Goal: Information Seeking & Learning: Learn about a topic

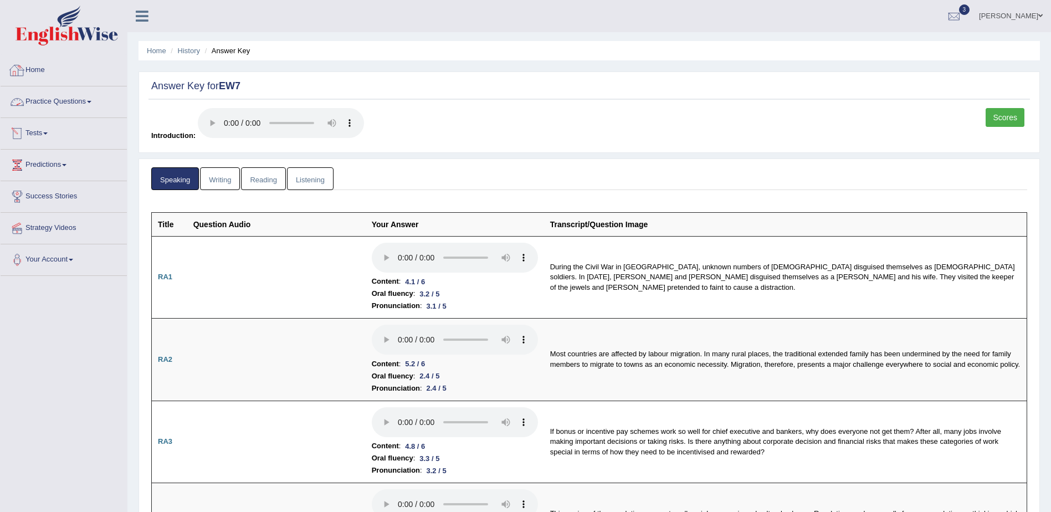
click at [39, 69] on link "Home" at bounding box center [64, 69] width 126 height 28
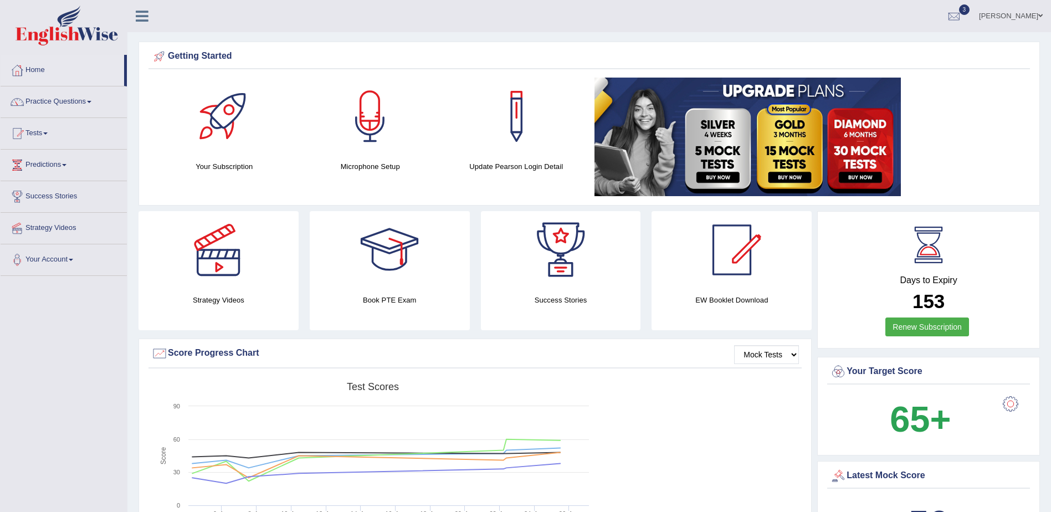
click at [89, 102] on link "Practice Questions" at bounding box center [64, 100] width 126 height 28
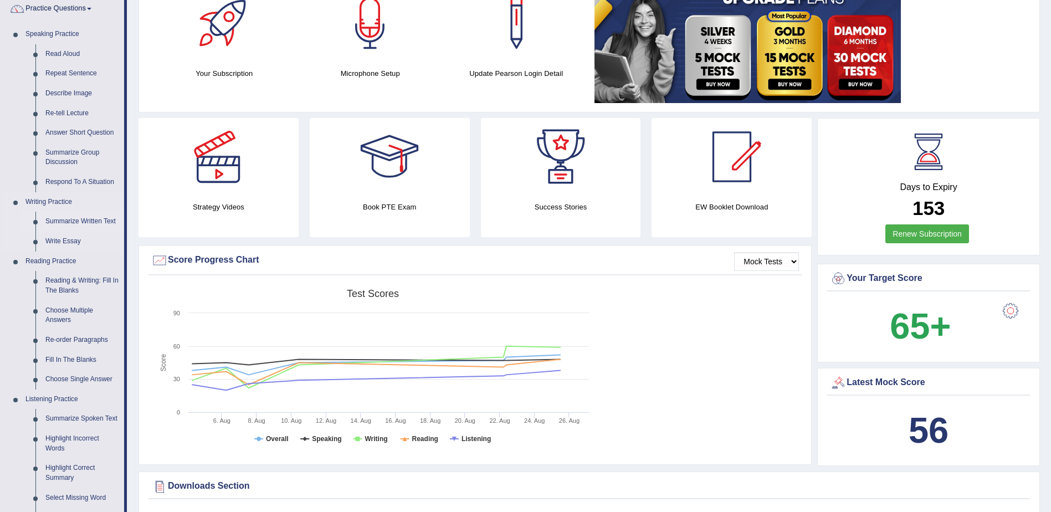
scroll to position [111, 0]
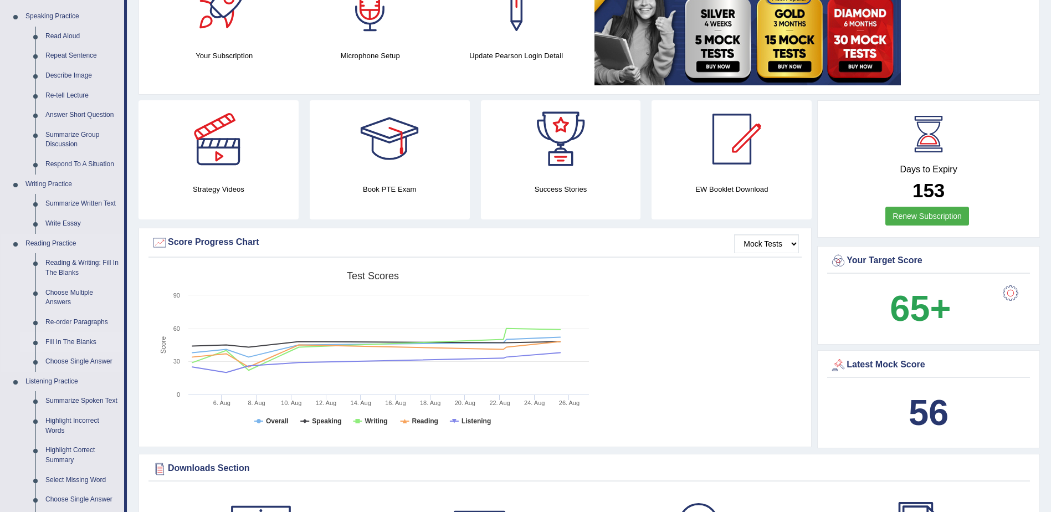
click at [67, 339] on link "Fill In The Blanks" at bounding box center [82, 343] width 84 height 20
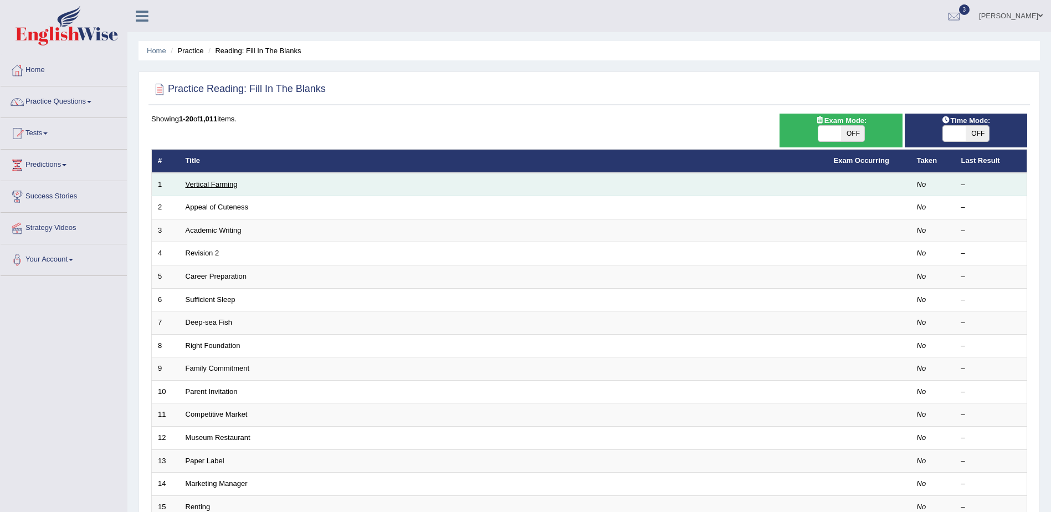
click at [201, 182] on link "Vertical Farming" at bounding box center [212, 184] width 52 height 8
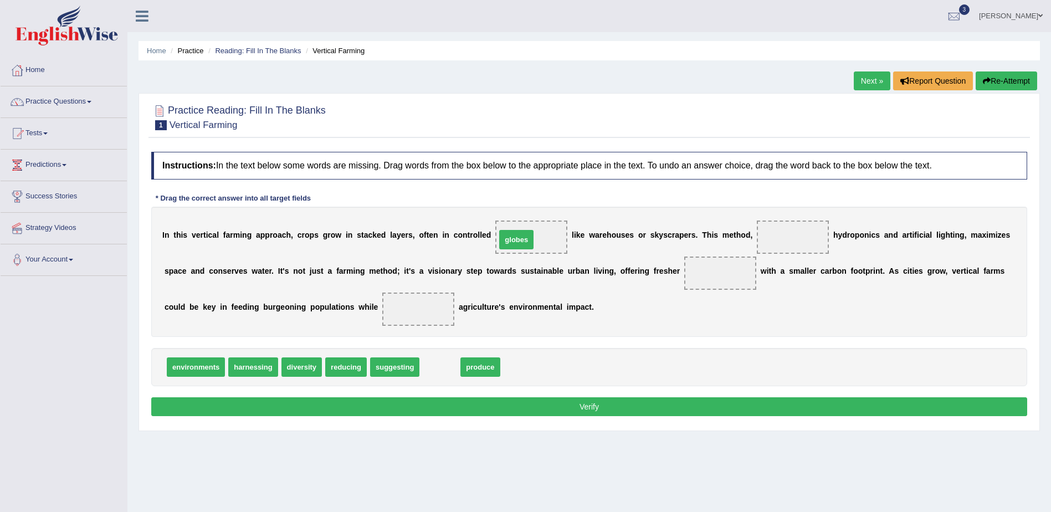
drag, startPoint x: 424, startPoint y: 368, endPoint x: 500, endPoint y: 241, distance: 148.6
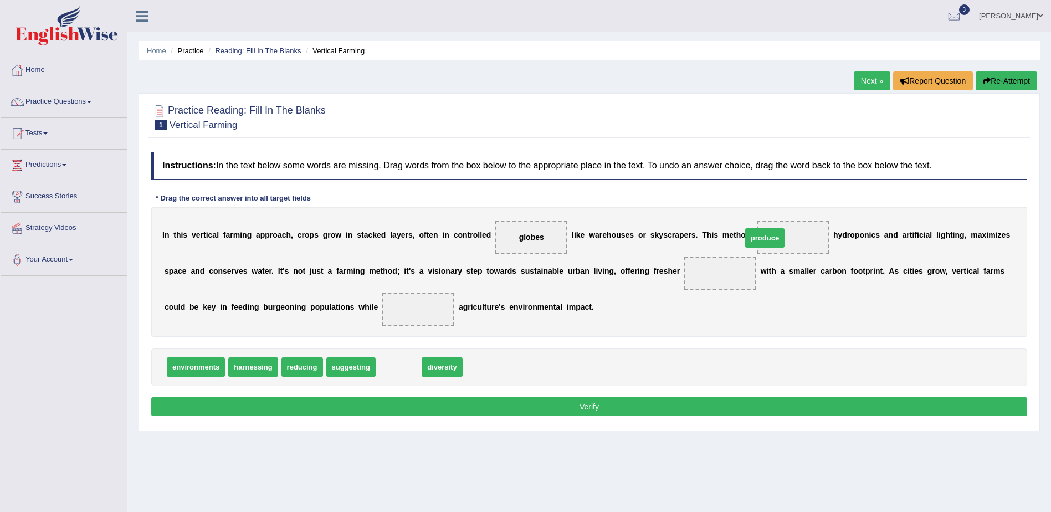
drag, startPoint x: 389, startPoint y: 369, endPoint x: 755, endPoint y: 239, distance: 388.4
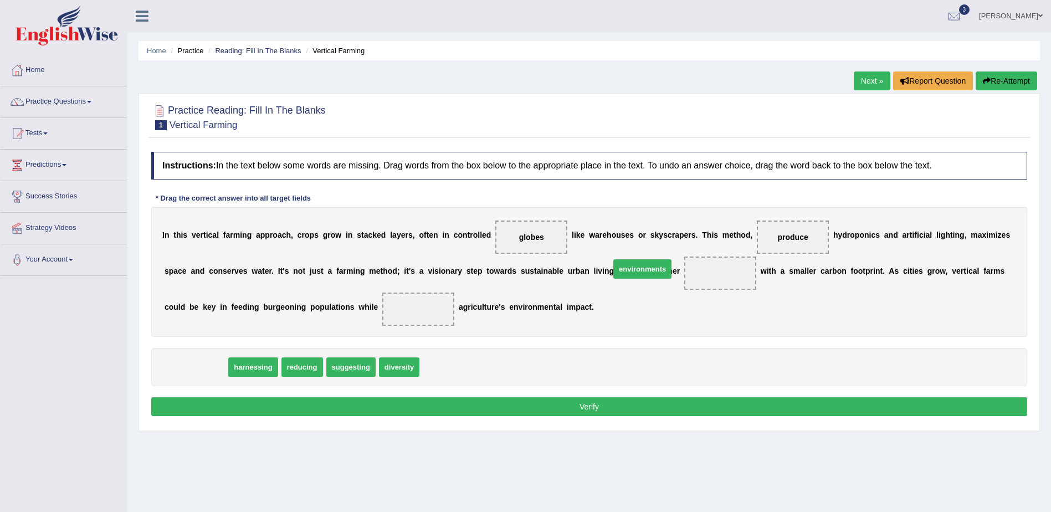
drag, startPoint x: 202, startPoint y: 371, endPoint x: 648, endPoint y: 273, distance: 457.3
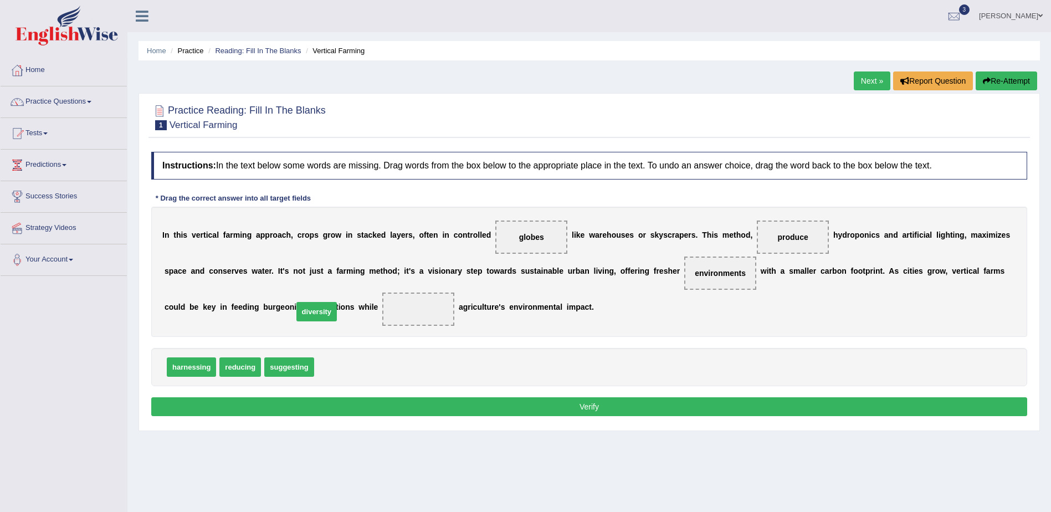
drag, startPoint x: 321, startPoint y: 372, endPoint x: 300, endPoint y: 316, distance: 59.3
click at [582, 408] on button "Verify" at bounding box center [589, 406] width 876 height 19
